Goal: Information Seeking & Learning: Understand process/instructions

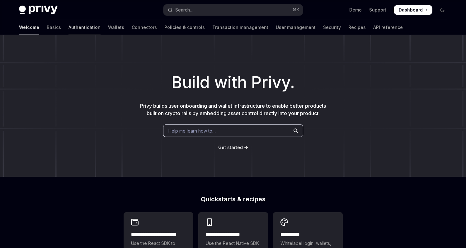
click at [69, 28] on link "Authentication" at bounding box center [85, 27] width 32 height 15
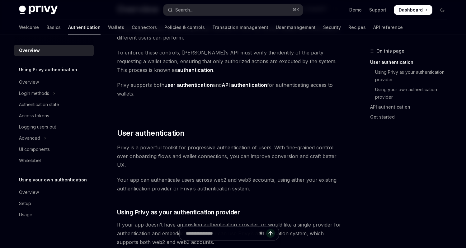
scroll to position [46, 0]
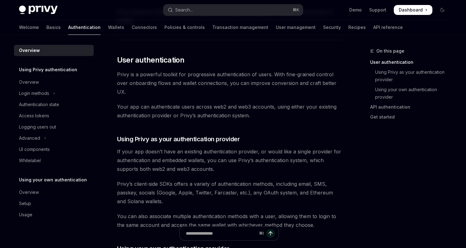
scroll to position [120, 0]
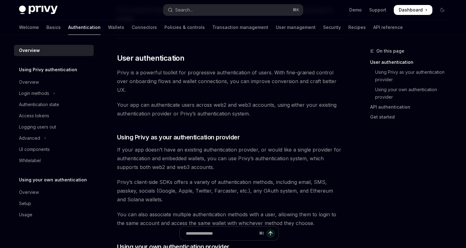
drag, startPoint x: 348, startPoint y: 101, endPoint x: 339, endPoint y: 99, distance: 8.7
drag, startPoint x: 349, startPoint y: 98, endPoint x: 344, endPoint y: 97, distance: 5.0
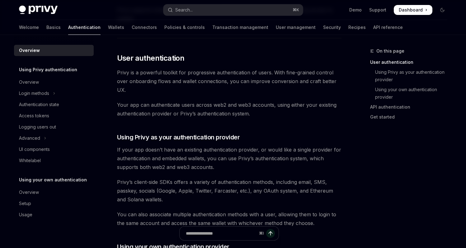
drag, startPoint x: 333, startPoint y: 95, endPoint x: 325, endPoint y: 94, distance: 8.2
click at [323, 93] on span "Privy is a powerful toolkit for progressive authentication of users. With fine-…" at bounding box center [229, 81] width 225 height 26
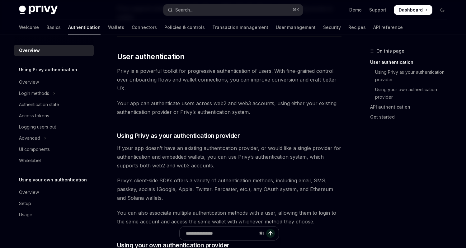
scroll to position [122, 0]
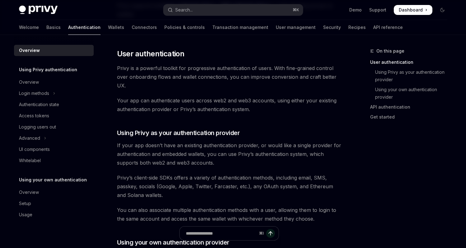
scroll to position [125, 0]
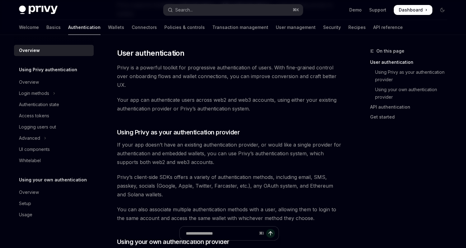
click at [323, 111] on span "Your app can authenticate users across web2 and web3 accounts, using either you…" at bounding box center [229, 104] width 225 height 17
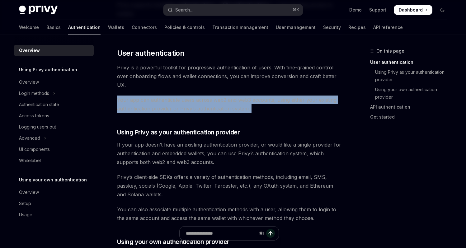
click at [323, 111] on span "Your app can authenticate users across web2 and web3 accounts, using either you…" at bounding box center [229, 104] width 225 height 17
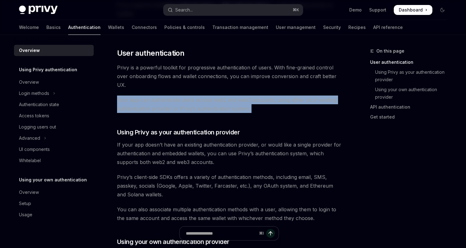
click at [336, 109] on span "Your app can authenticate users across web2 and web3 accounts, using either you…" at bounding box center [229, 104] width 225 height 17
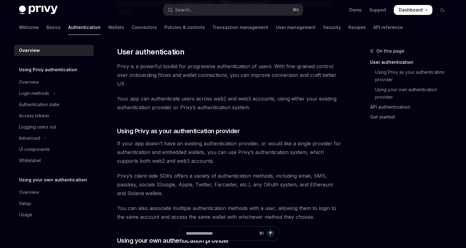
scroll to position [127, 0]
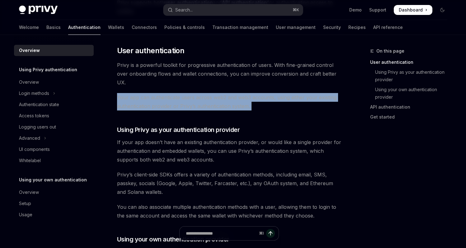
click at [329, 106] on span "Your app can authenticate users across web2 and web3 accounts, using either you…" at bounding box center [229, 101] width 225 height 17
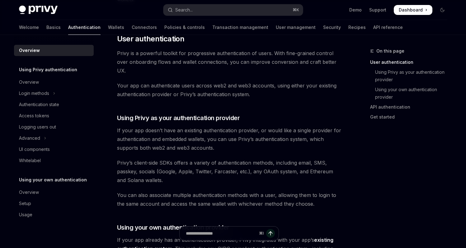
scroll to position [142, 0]
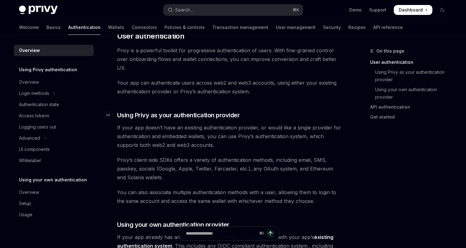
click at [314, 113] on h3 "​ Using Privy as your authentication provider" at bounding box center [229, 115] width 225 height 9
click at [331, 118] on h3 "​ Using Privy as your authentication provider" at bounding box center [229, 115] width 225 height 9
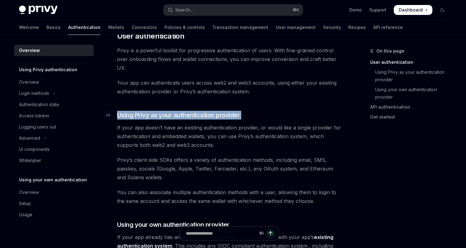
click at [331, 118] on h3 "​ Using Privy as your authentication provider" at bounding box center [229, 115] width 225 height 9
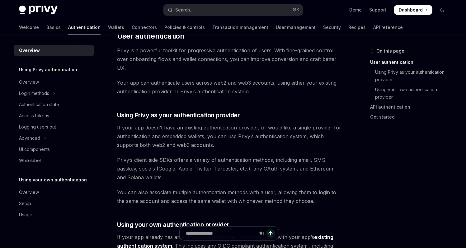
click at [364, 118] on div "On this page User authentication Using Privy as your authentication provider Us…" at bounding box center [405, 87] width 95 height 80
drag, startPoint x: 343, startPoint y: 118, endPoint x: 332, endPoint y: 116, distance: 10.4
click at [321, 116] on h3 "​ Using Privy as your authentication provider" at bounding box center [229, 115] width 225 height 9
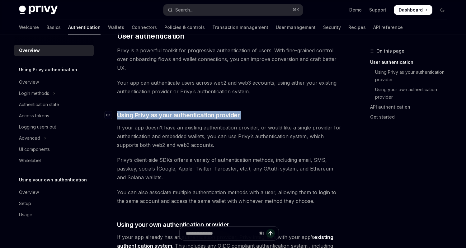
click at [321, 116] on h3 "​ Using Privy as your authentication provider" at bounding box center [229, 115] width 225 height 9
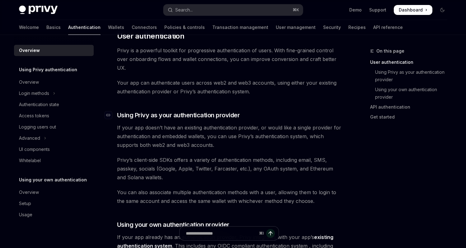
click at [336, 117] on h3 "​ Using Privy as your authentication provider" at bounding box center [229, 115] width 225 height 9
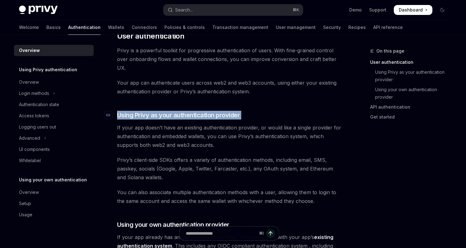
click at [336, 117] on h3 "​ Using Privy as your authentication provider" at bounding box center [229, 115] width 225 height 9
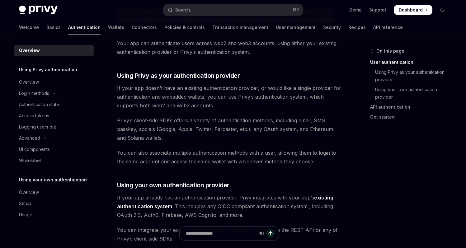
scroll to position [193, 0]
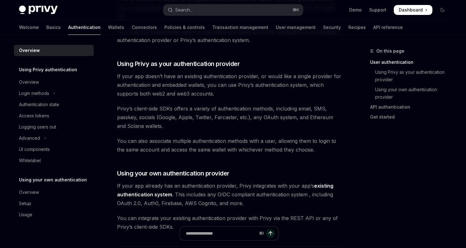
click at [349, 116] on div "On this page User authentication Using Privy as your authentication provider Us…" at bounding box center [233, 219] width 438 height 755
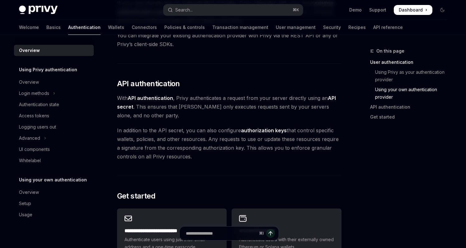
scroll to position [378, 0]
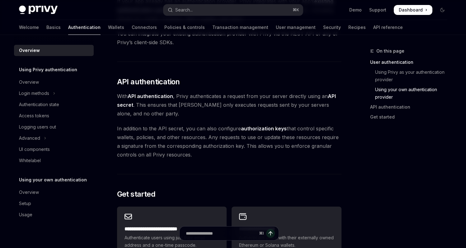
click at [324, 158] on span "In addition to the API secret, you can also configure authorization keys that c…" at bounding box center [229, 141] width 225 height 35
click at [301, 156] on span "In addition to the API secret, you can also configure authorization keys that c…" at bounding box center [229, 141] width 225 height 35
click at [290, 155] on span "In addition to the API secret, you can also configure authorization keys that c…" at bounding box center [229, 141] width 225 height 35
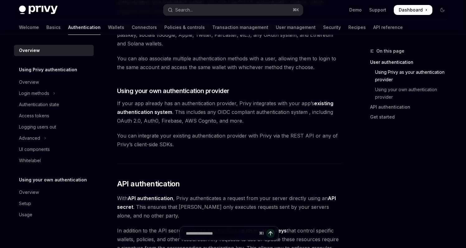
scroll to position [296, 0]
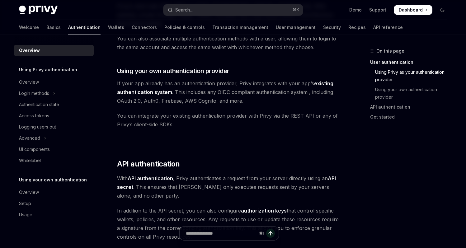
drag, startPoint x: 282, startPoint y: 155, endPoint x: 263, endPoint y: 151, distance: 19.6
click at [263, 151] on div "Privy’s wallet system supports granular controls on who can access wallets and …" at bounding box center [229, 84] width 225 height 620
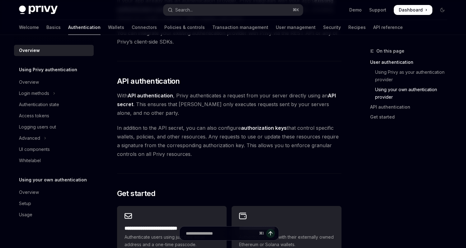
scroll to position [380, 0]
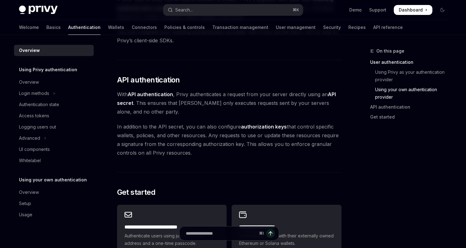
click at [309, 163] on div "Privy’s wallet system supports granular controls on who can access wallets and …" at bounding box center [229, 0] width 225 height 620
click at [300, 162] on div "Privy’s wallet system supports granular controls on who can access wallets and …" at bounding box center [229, 0] width 225 height 620
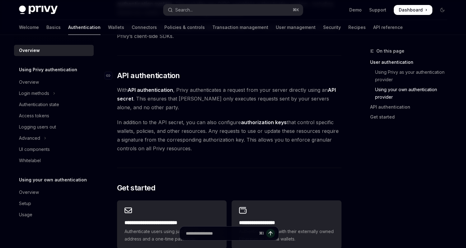
scroll to position [386, 0]
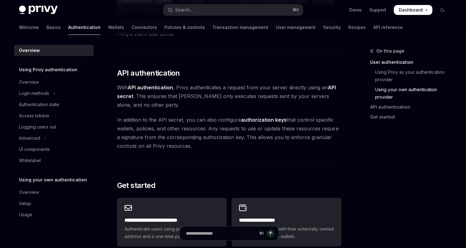
click at [234, 98] on span "With API authentication , Privy authenticates a request from your server direct…" at bounding box center [229, 96] width 225 height 26
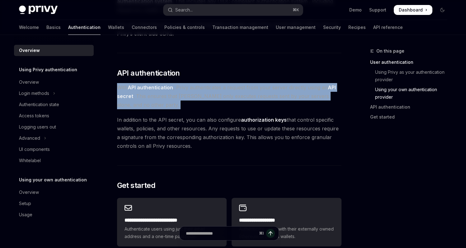
click at [234, 98] on span "With API authentication , Privy authenticates a request from your server direct…" at bounding box center [229, 96] width 225 height 26
click at [307, 102] on span "With API authentication , Privy authenticates a request from your server direct…" at bounding box center [229, 96] width 225 height 26
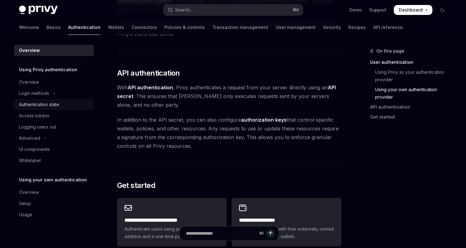
click at [63, 106] on div "Authentication state" at bounding box center [54, 104] width 71 height 7
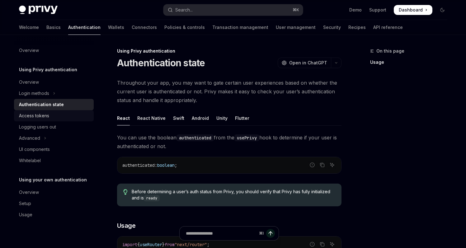
click at [58, 115] on div "Access tokens" at bounding box center [54, 115] width 71 height 7
type textarea "*"
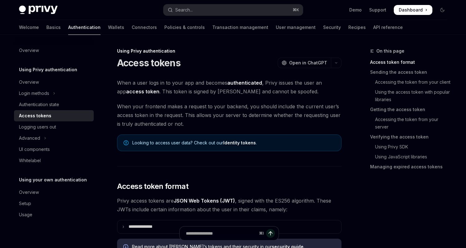
click at [191, 87] on span "When a user logs in to your app and becomes authenticated , Privy issues the us…" at bounding box center [229, 86] width 225 height 17
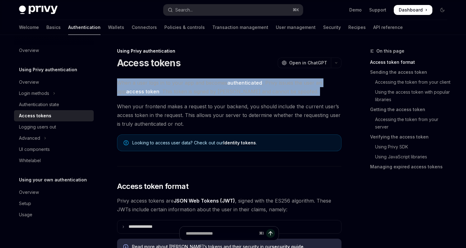
click at [191, 87] on span "When a user logs in to your app and becomes authenticated , Privy issues the us…" at bounding box center [229, 86] width 225 height 17
click at [296, 89] on span "When a user logs in to your app and becomes authenticated , Privy issues the us…" at bounding box center [229, 86] width 225 height 17
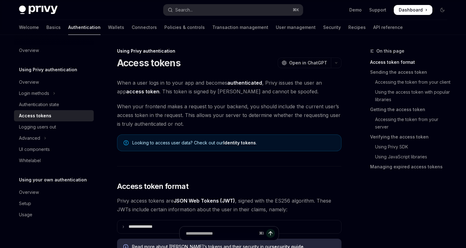
click at [299, 89] on span "When a user logs in to your app and becomes authenticated , Privy issues the us…" at bounding box center [229, 86] width 225 height 17
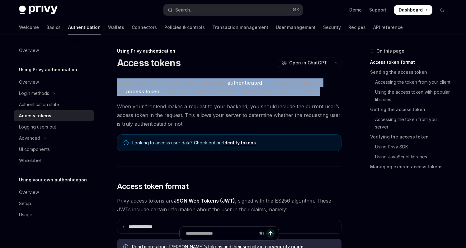
click at [299, 89] on span "When a user logs in to your app and becomes authenticated , Privy issues the us…" at bounding box center [229, 86] width 225 height 17
click at [339, 90] on span "When a user logs in to your app and becomes authenticated , Privy issues the us…" at bounding box center [229, 86] width 225 height 17
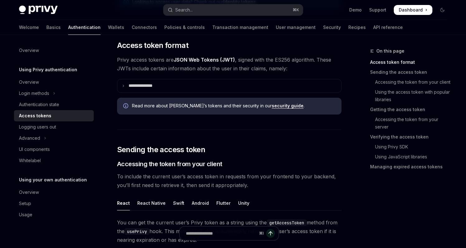
scroll to position [144, 0]
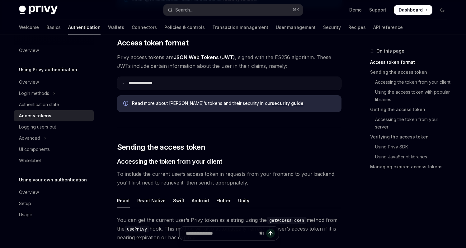
click at [263, 83] on summary "**********" at bounding box center [229, 83] width 224 height 13
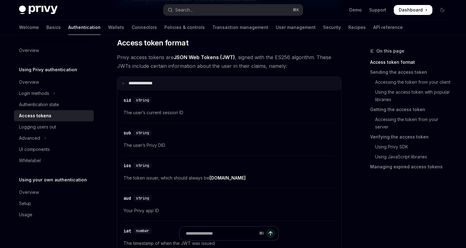
click at [265, 85] on summary "**********" at bounding box center [229, 83] width 224 height 13
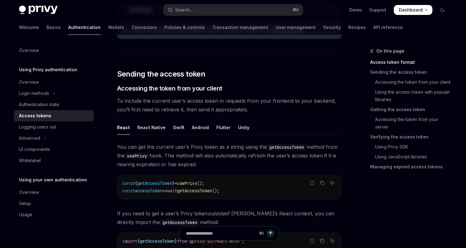
scroll to position [218, 0]
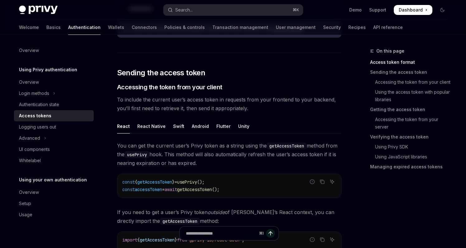
click at [308, 102] on span "To include the current user’s access token in requests from your frontend to yo…" at bounding box center [229, 103] width 225 height 17
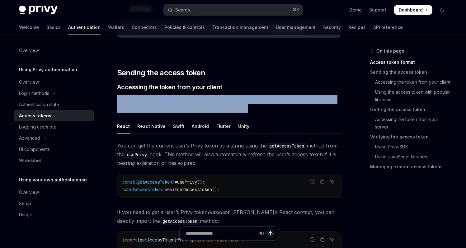
click at [308, 102] on span "To include the current user’s access token in requests from your frontend to yo…" at bounding box center [229, 103] width 225 height 17
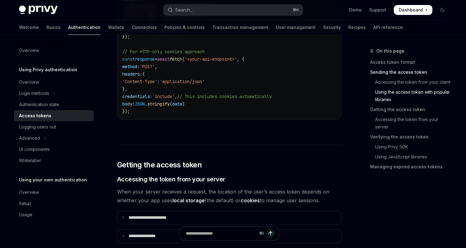
scroll to position [670, 0]
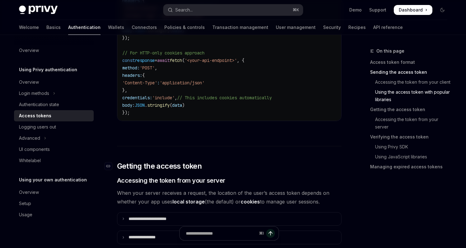
click at [306, 164] on h2 "​ Getting the access token" at bounding box center [229, 166] width 225 height 10
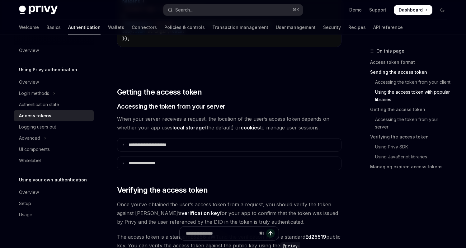
scroll to position [753, 0]
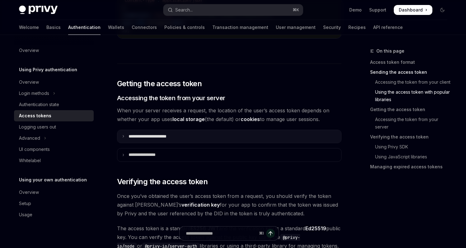
click at [320, 130] on summary "**********" at bounding box center [229, 136] width 224 height 13
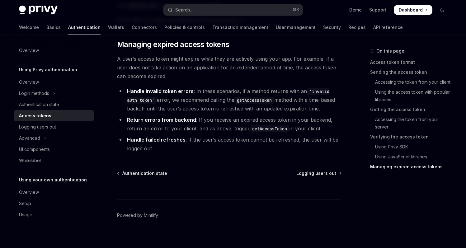
scroll to position [1852, 0]
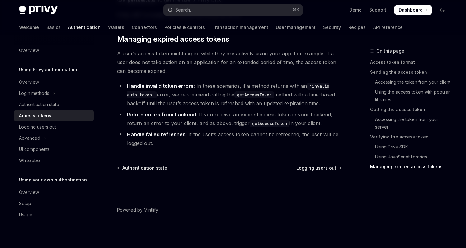
click at [225, 148] on li "Handle failed refreshes : If the user’s access token cannot be refreshed, the u…" at bounding box center [229, 138] width 225 height 17
click at [236, 148] on li "Handle failed refreshes : If the user’s access token cannot be refreshed, the u…" at bounding box center [229, 138] width 225 height 17
drag, startPoint x: 236, startPoint y: 152, endPoint x: 213, endPoint y: 149, distance: 22.6
click at [207, 147] on li "Handle failed refreshes : If the user’s access token cannot be refreshed, the u…" at bounding box center [229, 138] width 225 height 17
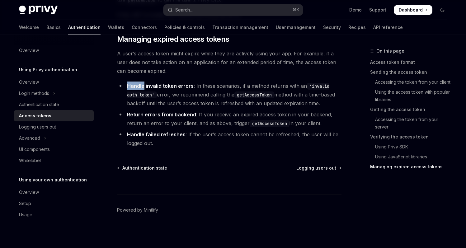
click at [178, 81] on div at bounding box center [178, 81] width 0 height 0
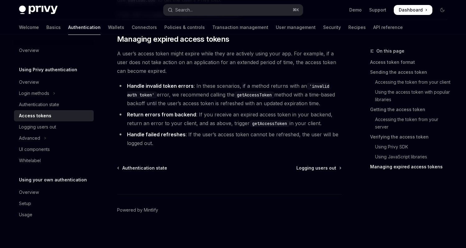
click at [252, 75] on span "A user’s access token might expire while they are actively using your app. For …" at bounding box center [229, 62] width 225 height 26
click at [44, 136] on icon "Toggle Advanced section" at bounding box center [45, 138] width 2 height 7
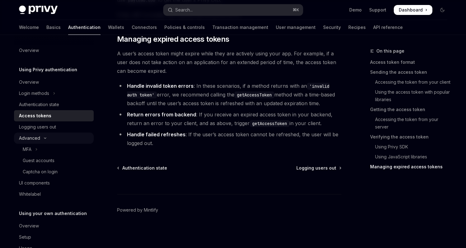
click at [44, 136] on button "Advanced" at bounding box center [54, 138] width 80 height 11
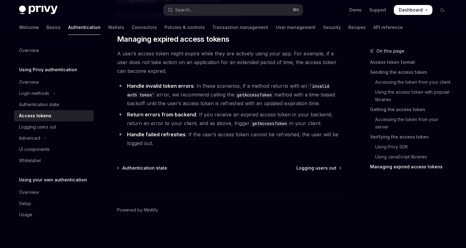
click at [246, 108] on li "Handle invalid token errors : In these scenarios, if a method returns with an '…" at bounding box center [229, 95] width 225 height 26
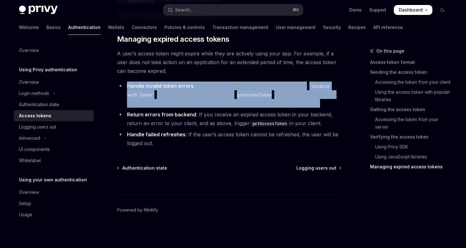
click at [246, 108] on li "Handle invalid token errors : In these scenarios, if a method returns with an '…" at bounding box center [229, 95] width 225 height 26
click at [310, 107] on li "Handle invalid token errors : In these scenarios, if a method returns with an '…" at bounding box center [229, 95] width 225 height 26
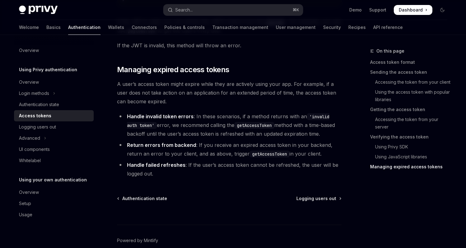
scroll to position [1811, 0]
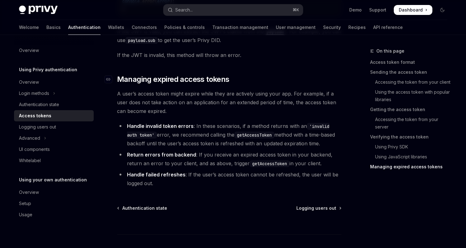
click at [307, 84] on h2 "​ Managing expired access tokens" at bounding box center [229, 79] width 225 height 10
drag, startPoint x: 307, startPoint y: 88, endPoint x: 293, endPoint y: 80, distance: 16.6
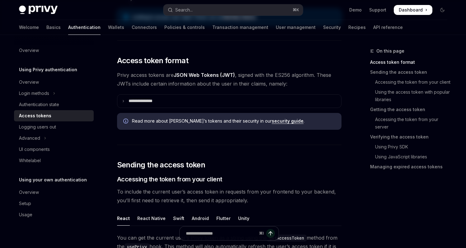
scroll to position [0, 0]
